Goal: Task Accomplishment & Management: Manage account settings

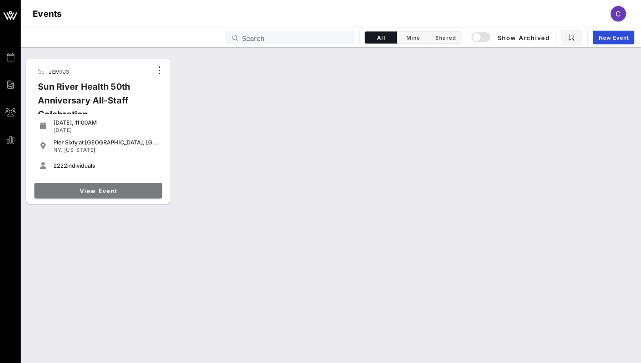
click at [87, 192] on span "View Event" at bounding box center [98, 190] width 121 height 7
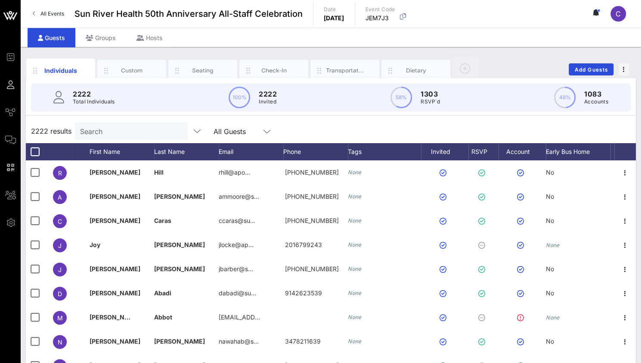
click at [122, 134] on input "Search" at bounding box center [130, 130] width 101 height 11
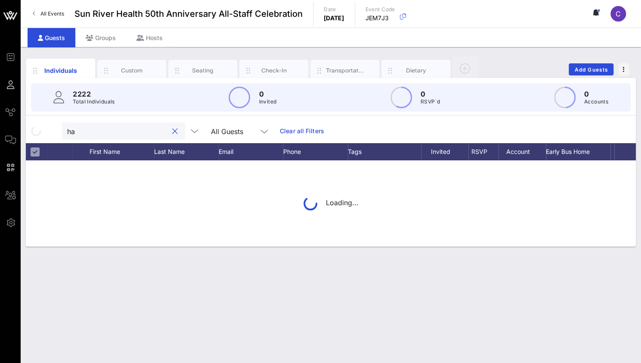
type input "h"
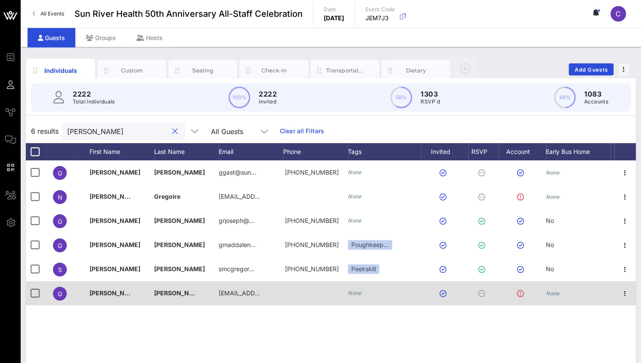
type input "[PERSON_NAME]"
click at [141, 290] on div "[PERSON_NAME]" at bounding box center [122, 298] width 65 height 34
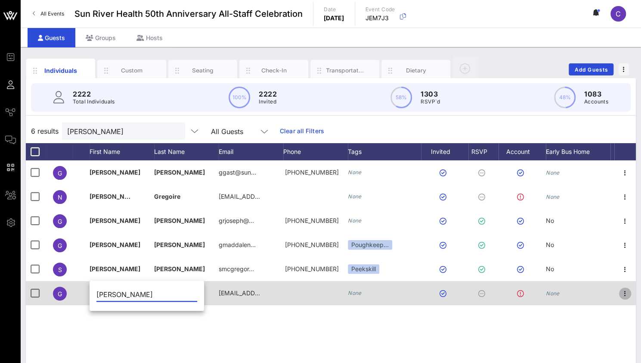
click at [628, 293] on icon "button" at bounding box center [625, 293] width 10 height 10
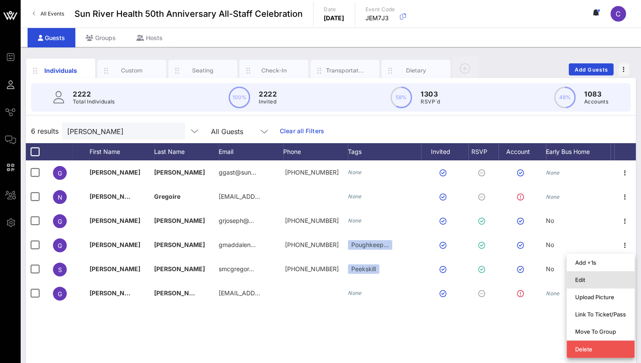
click at [613, 280] on div "Edit" at bounding box center [601, 279] width 51 height 7
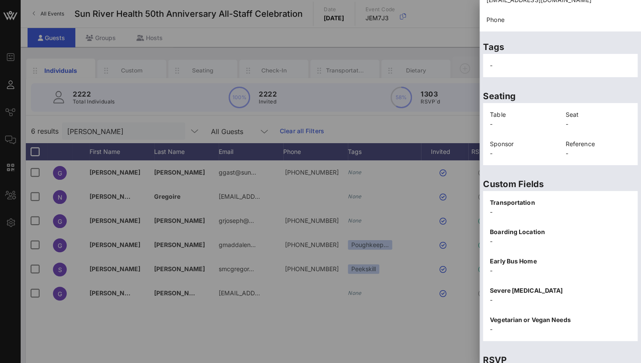
scroll to position [171, 0]
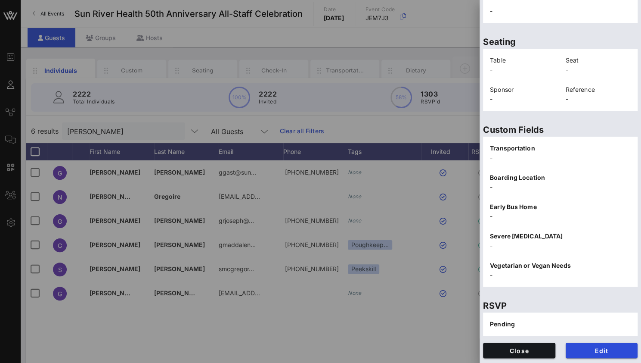
click at [501, 323] on span "Pending" at bounding box center [502, 323] width 25 height 7
click at [517, 352] on span "Close" at bounding box center [519, 350] width 59 height 7
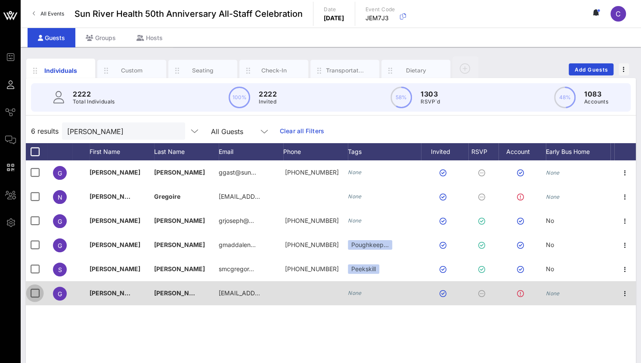
click at [38, 295] on div at bounding box center [35, 293] width 15 height 15
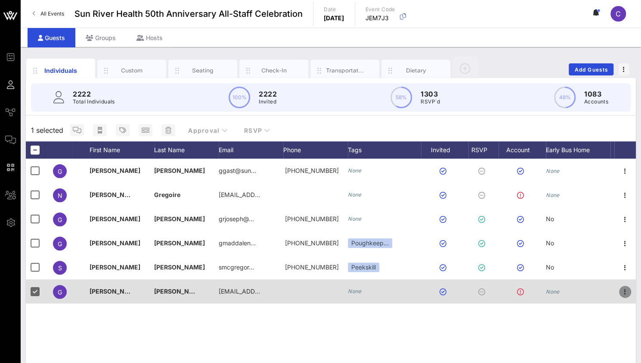
click at [626, 292] on icon "button" at bounding box center [625, 291] width 10 height 10
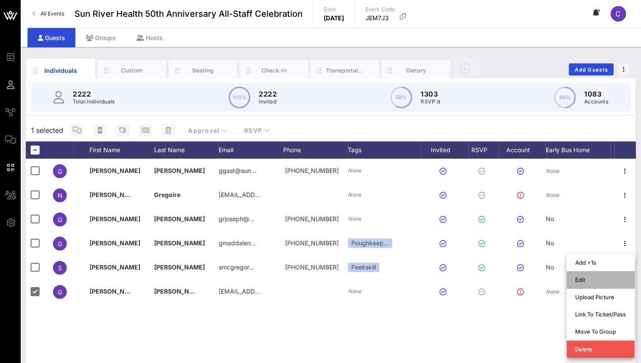
click at [580, 278] on div "Edit" at bounding box center [601, 279] width 51 height 7
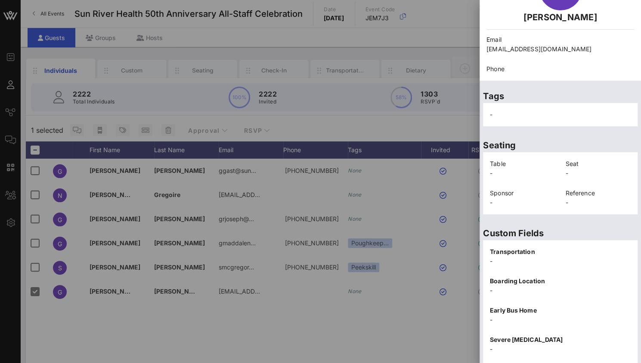
scroll to position [103, 0]
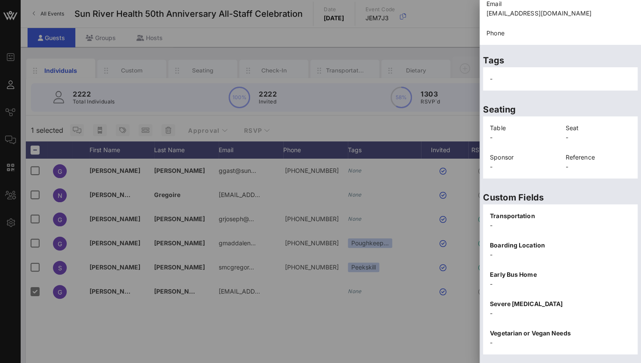
click at [513, 218] on p "Transportation" at bounding box center [560, 215] width 141 height 9
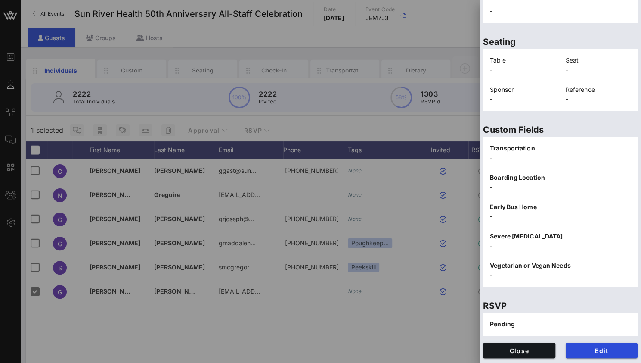
click at [502, 327] on div "Pending" at bounding box center [560, 323] width 155 height 23
click at [508, 352] on span "Close" at bounding box center [519, 350] width 59 height 7
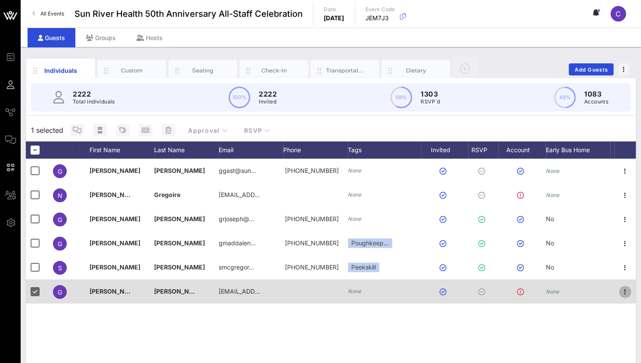
click at [623, 293] on icon "button" at bounding box center [625, 291] width 10 height 10
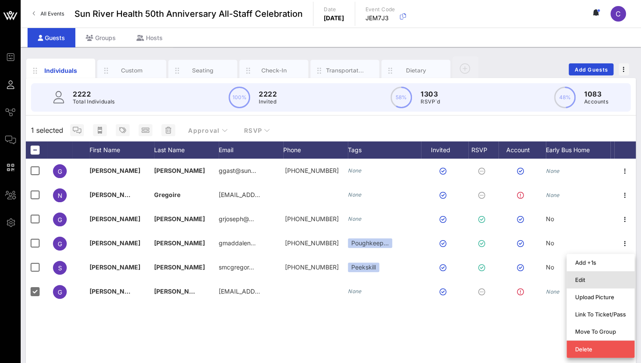
drag, startPoint x: 606, startPoint y: 285, endPoint x: 619, endPoint y: 280, distance: 13.9
click at [619, 280] on div "Edit" at bounding box center [601, 279] width 51 height 7
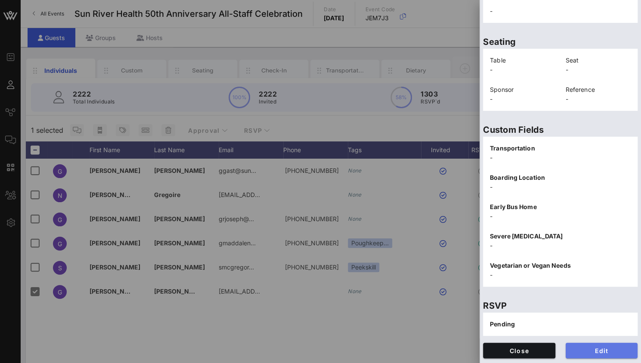
click at [603, 351] on span "Edit" at bounding box center [602, 350] width 59 height 7
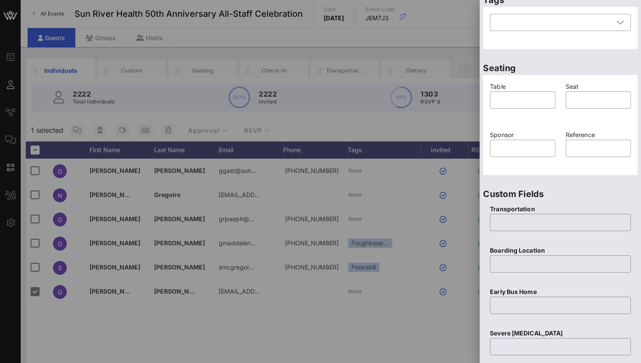
scroll to position [333, 0]
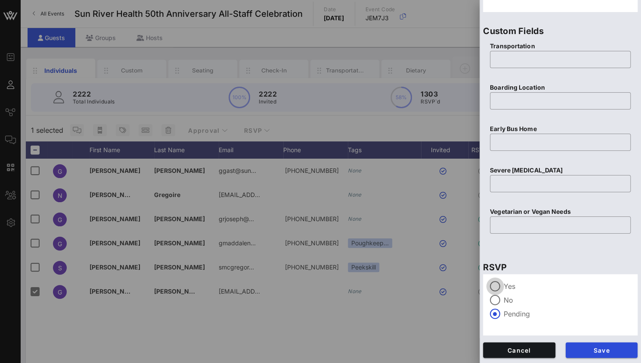
click at [495, 285] on div at bounding box center [495, 286] width 15 height 15
click at [588, 348] on span "Save" at bounding box center [602, 349] width 59 height 7
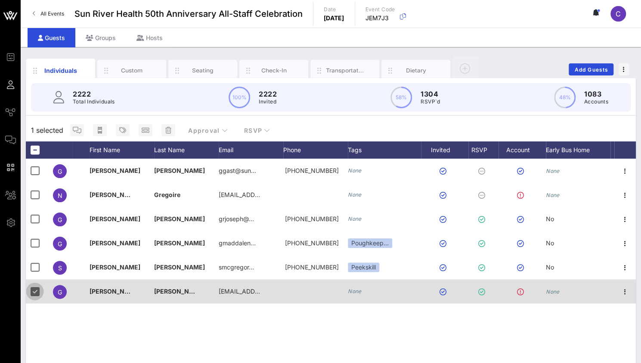
click at [34, 292] on div at bounding box center [35, 291] width 15 height 15
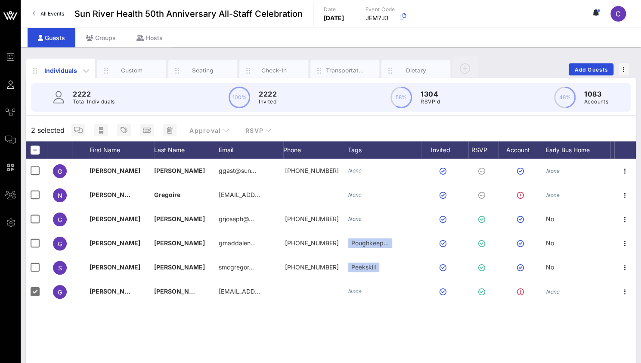
click at [62, 69] on div "Individuals" at bounding box center [61, 70] width 38 height 9
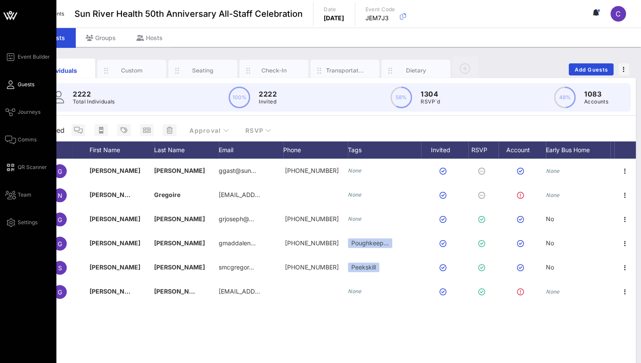
click at [18, 86] on span "Guests" at bounding box center [26, 85] width 17 height 8
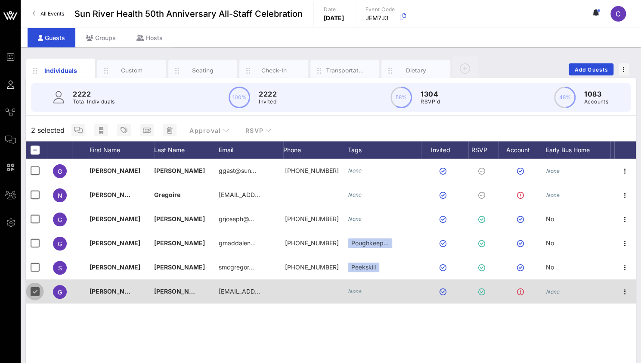
click at [36, 292] on div at bounding box center [35, 291] width 15 height 15
click at [33, 290] on div at bounding box center [35, 291] width 15 height 15
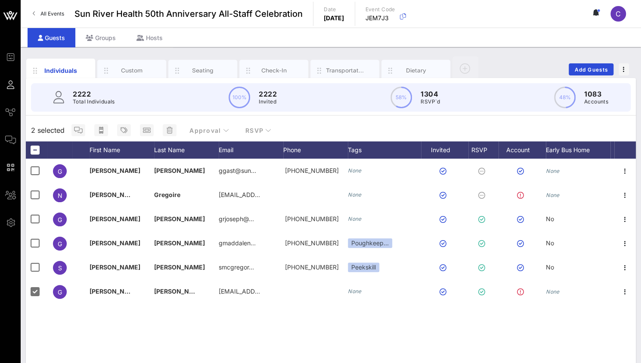
click at [90, 331] on div "G [PERSON_NAME] ggast@sun… [PHONE_NUMBER] None None N [PERSON_NAME] [EMAIL_ADDR…" at bounding box center [331, 288] width 610 height 258
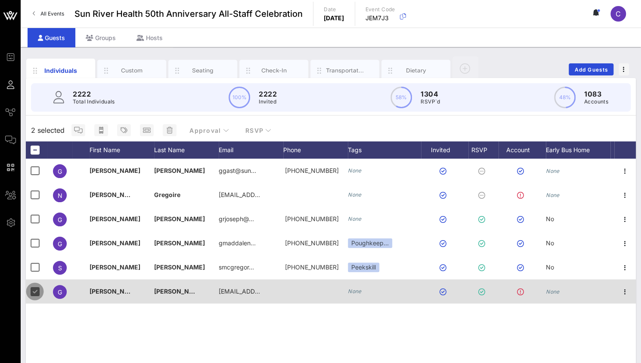
click at [36, 290] on div at bounding box center [35, 291] width 15 height 15
click at [34, 289] on div at bounding box center [35, 291] width 15 height 15
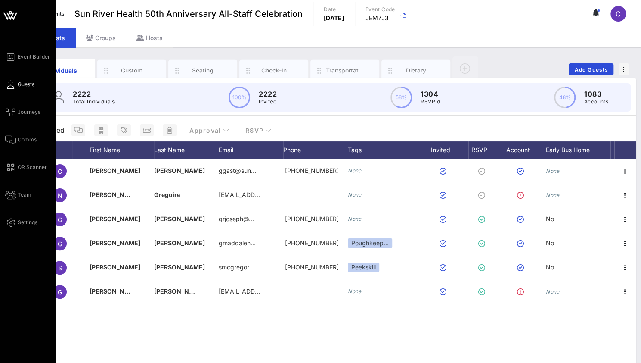
click at [12, 19] on icon at bounding box center [10, 15] width 21 height 21
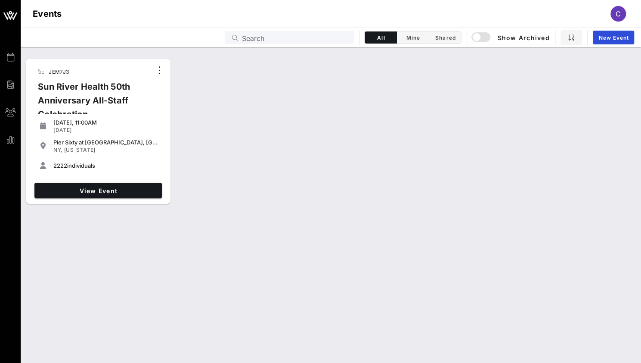
click at [12, 19] on icon at bounding box center [10, 15] width 21 height 21
click at [103, 186] on link "View Event" at bounding box center [98, 191] width 128 height 16
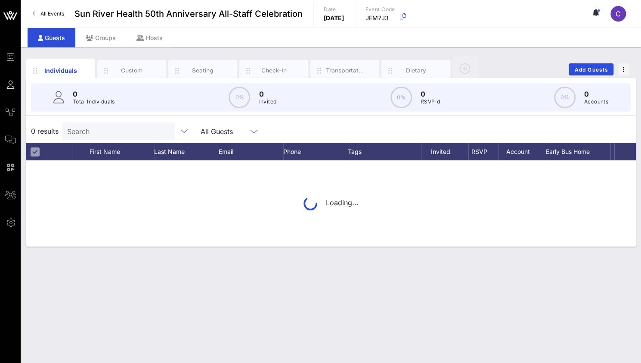
click at [90, 133] on input "Search" at bounding box center [117, 130] width 101 height 11
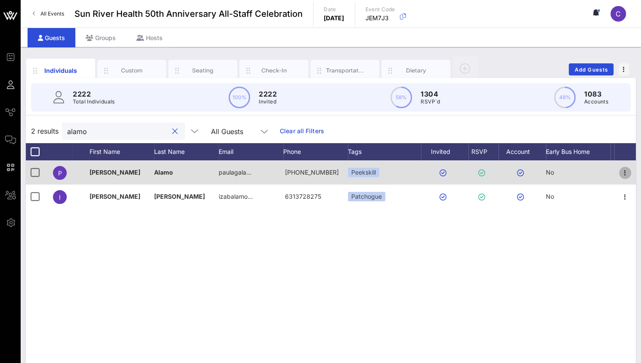
click at [626, 171] on icon "button" at bounding box center [625, 173] width 10 height 10
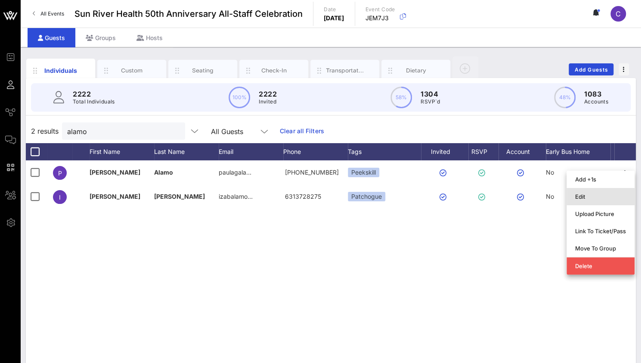
click at [607, 198] on div "Edit" at bounding box center [601, 196] width 51 height 7
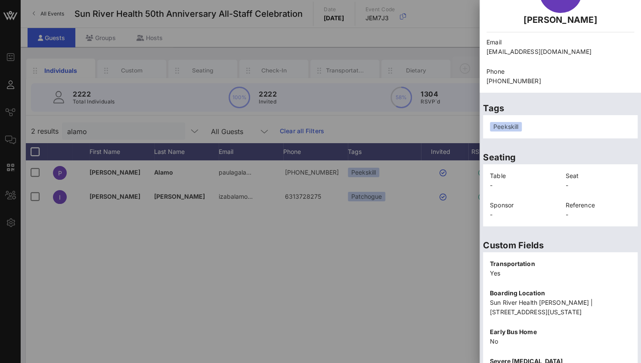
scroll to position [190, 0]
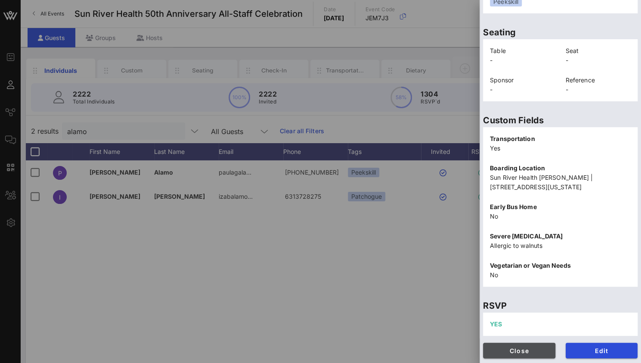
click at [524, 355] on button "Close" at bounding box center [519, 351] width 72 height 16
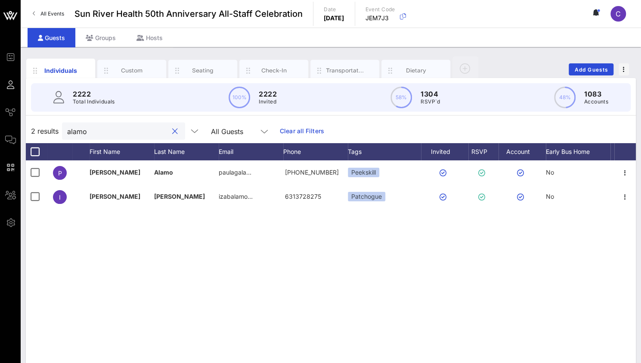
drag, startPoint x: 489, startPoint y: 360, endPoint x: 112, endPoint y: 136, distance: 437.8
click at [112, 136] on input "alamo" at bounding box center [117, 130] width 101 height 11
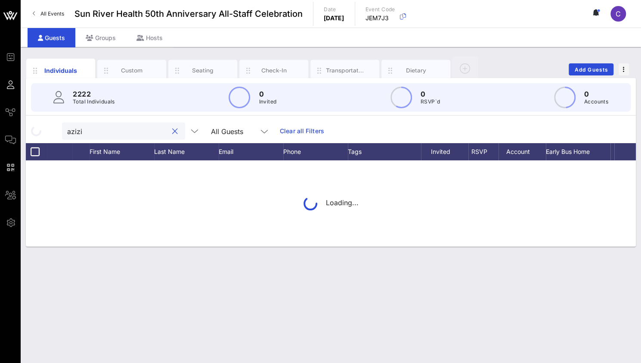
type input "azizi"
